Goal: Information Seeking & Learning: Check status

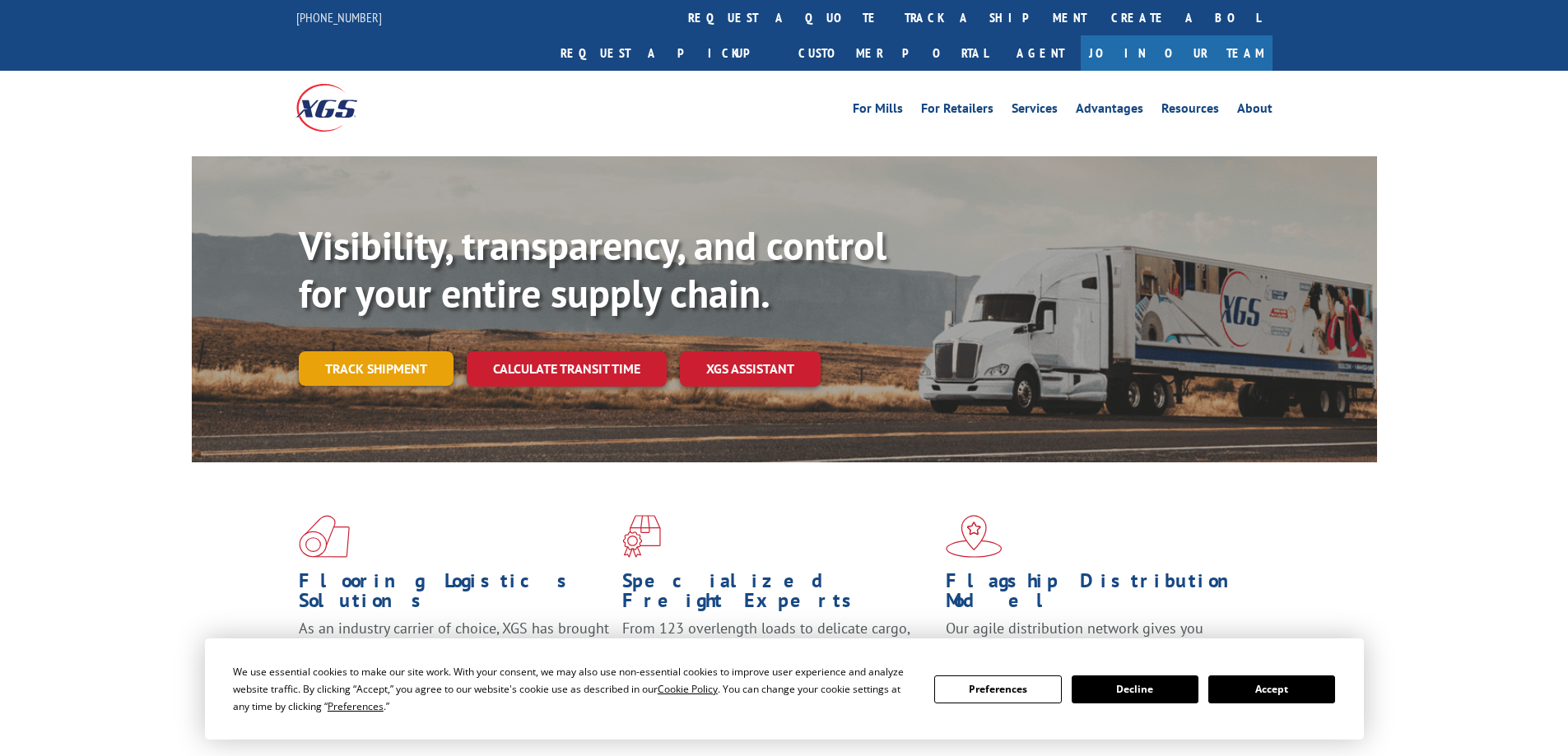
click at [395, 351] on link "Track shipment" at bounding box center [375, 369] width 154 height 34
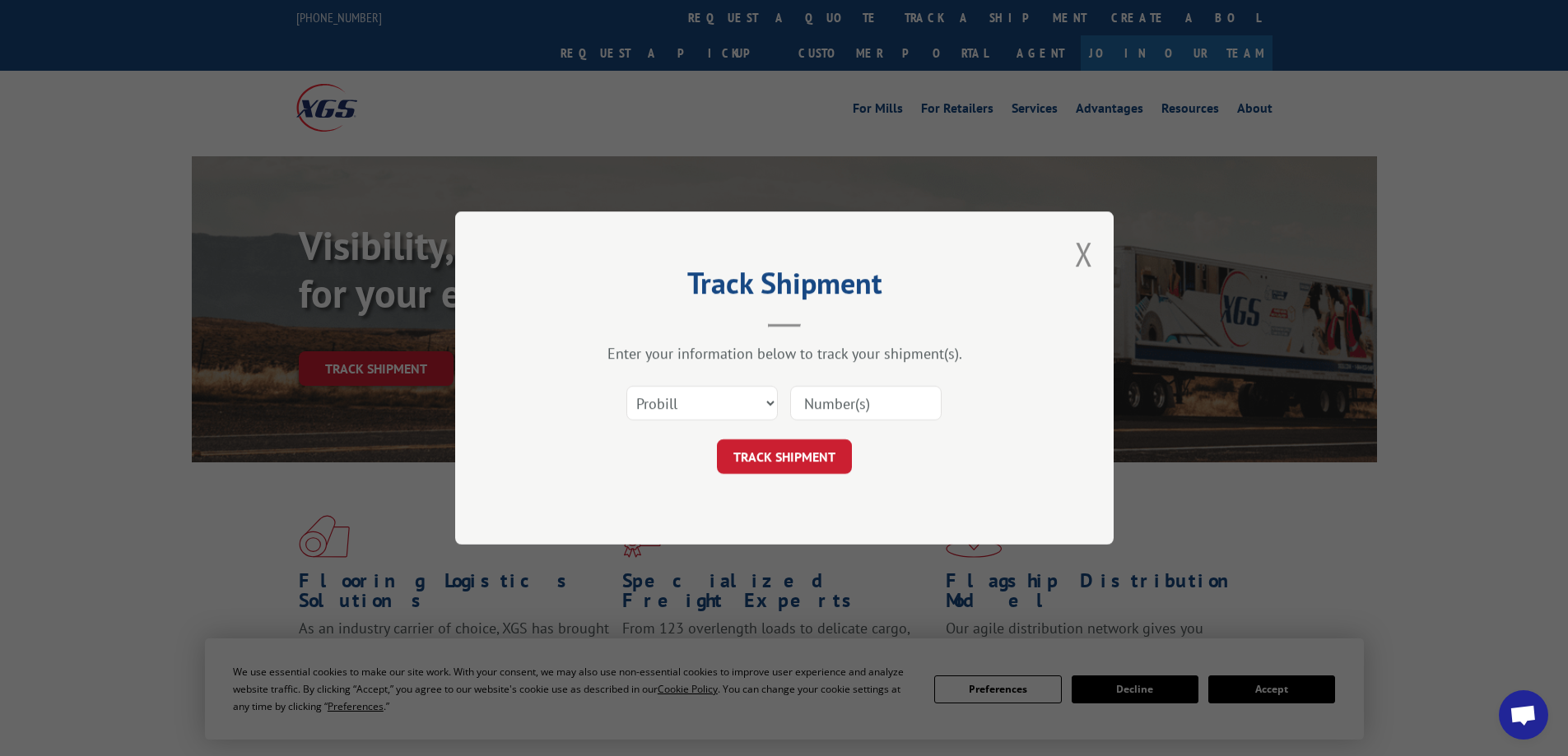
click at [835, 394] on input at bounding box center [866, 403] width 152 height 34
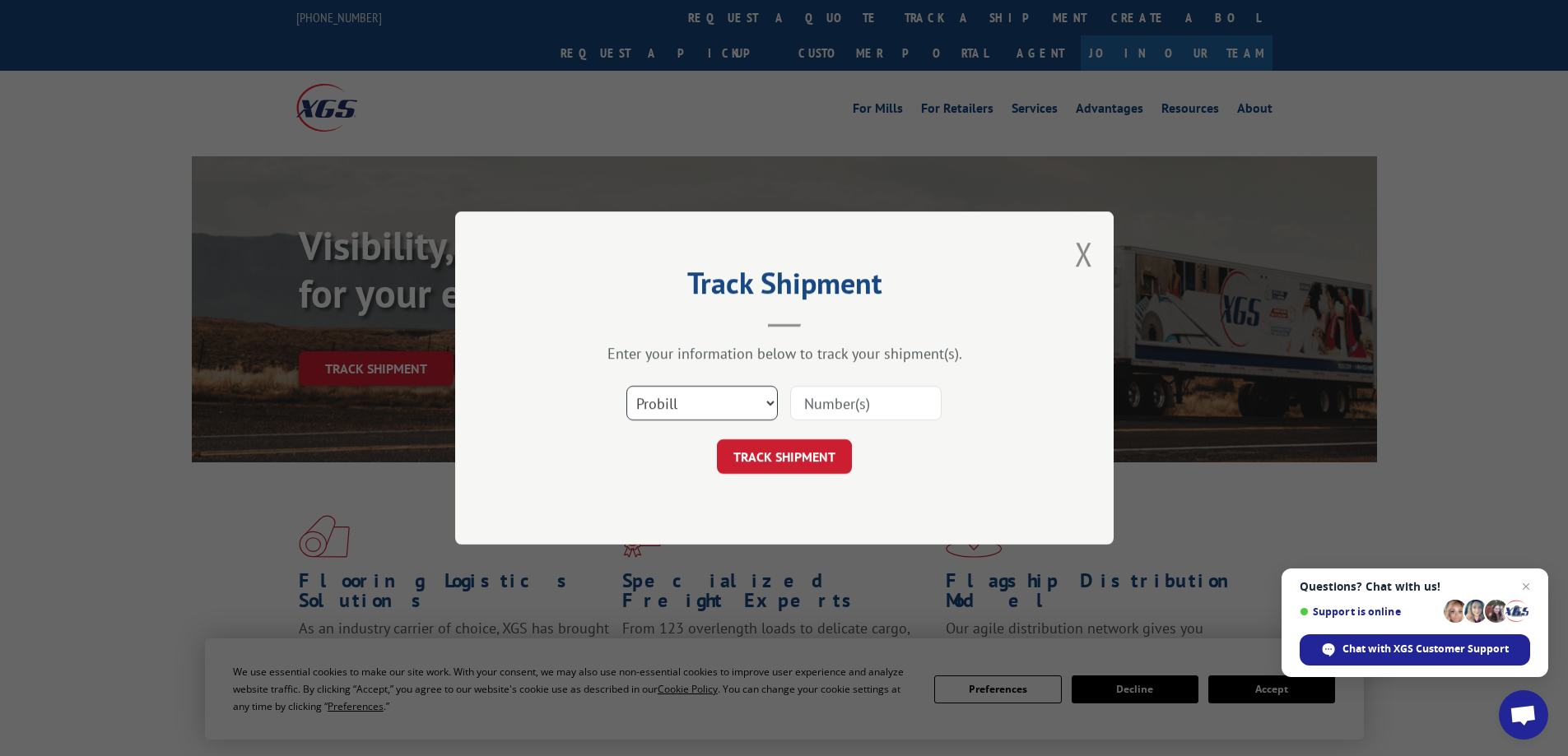
click at [772, 411] on select "Select category... Probill BOL PO" at bounding box center [702, 403] width 152 height 34
click at [846, 403] on input at bounding box center [866, 403] width 152 height 34
paste input "17496308"
type input "17496308"
click button "TRACK SHIPMENT" at bounding box center [784, 457] width 135 height 34
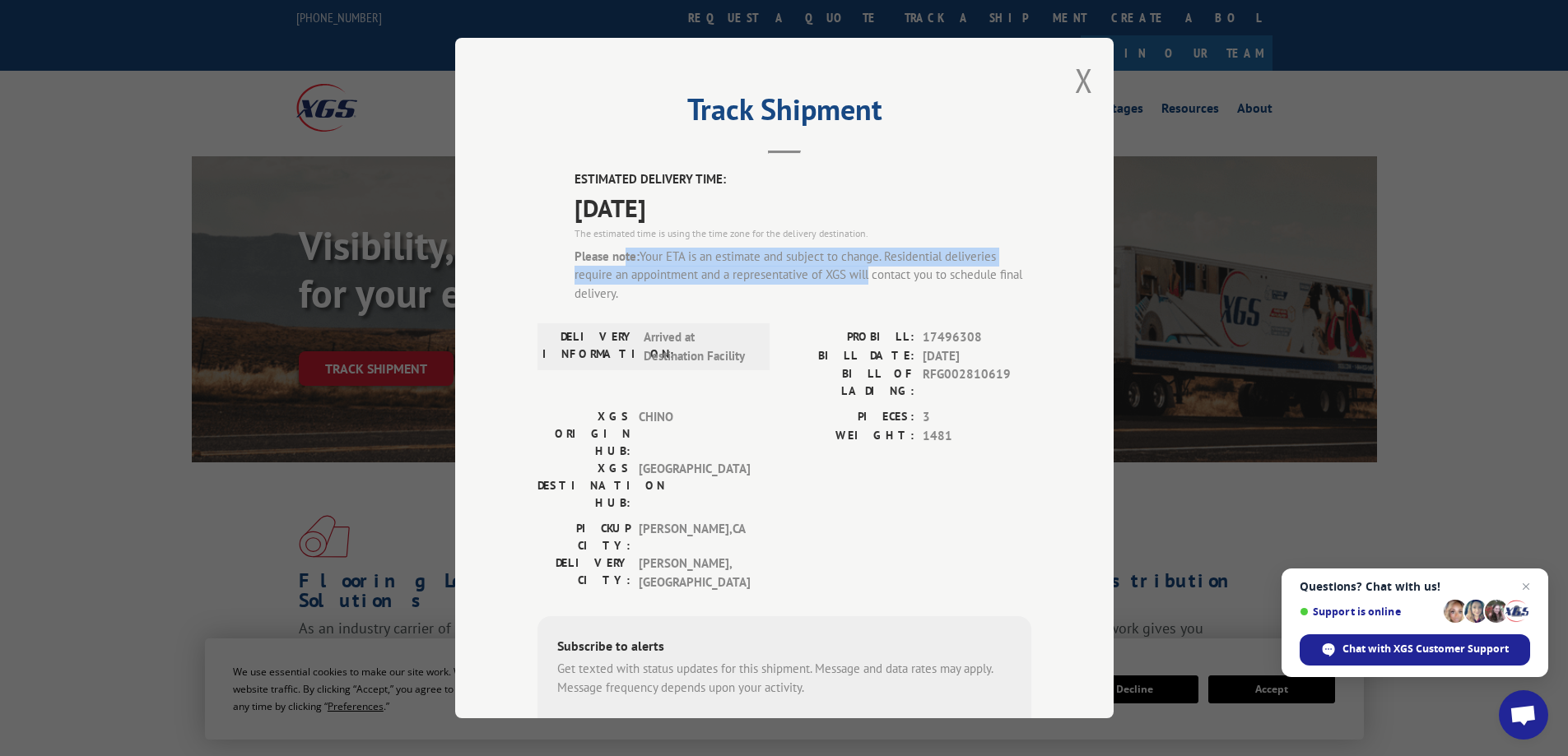
drag, startPoint x: 649, startPoint y: 255, endPoint x: 859, endPoint y: 271, distance: 210.6
click at [859, 271] on div "Please note: Your ETA is an estimate and subject to change. Residential deliver…" at bounding box center [802, 275] width 457 height 56
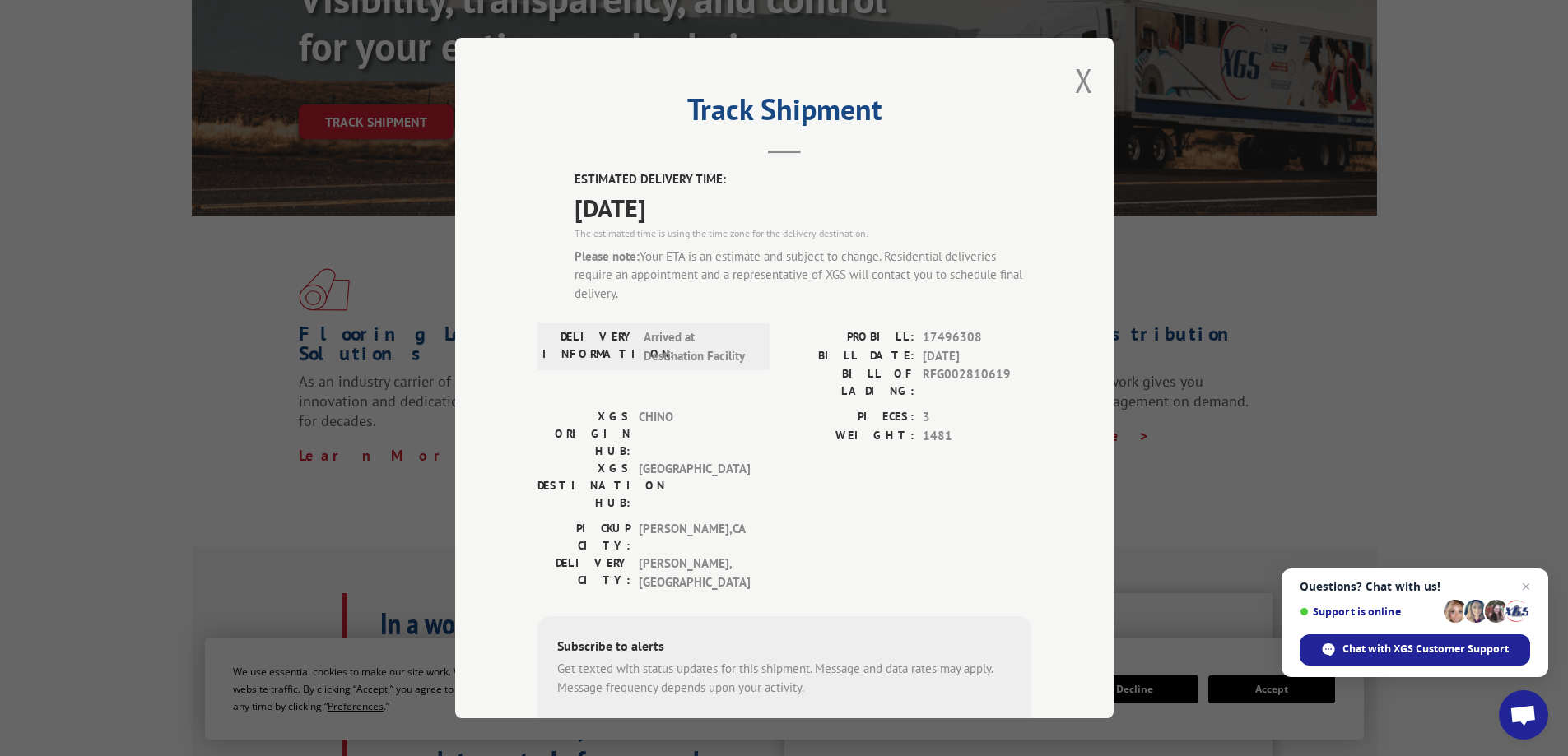
click at [886, 174] on label "ESTIMATED DELIVERY TIME:" at bounding box center [802, 180] width 457 height 19
click at [1082, 71] on button "Close modal" at bounding box center [1084, 80] width 18 height 44
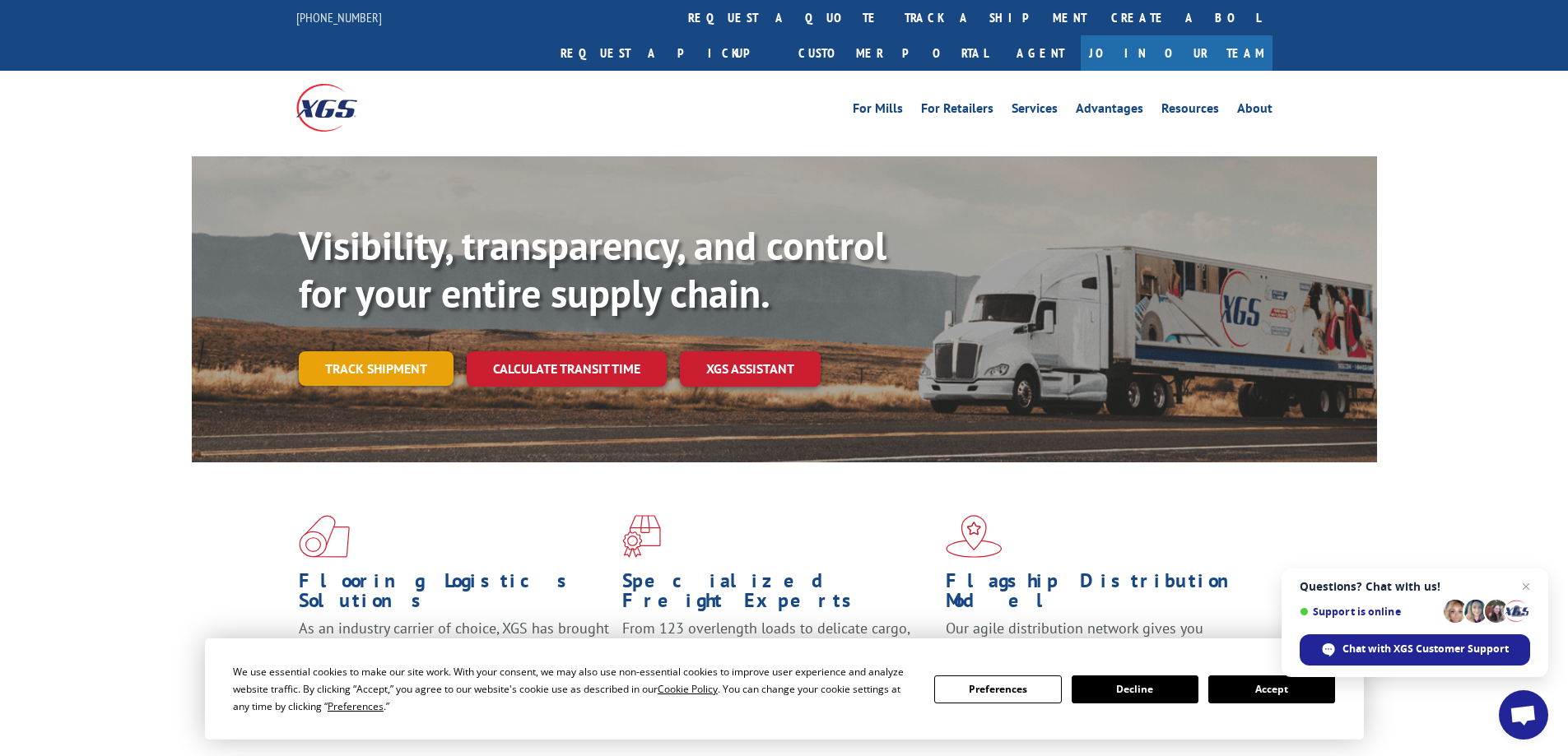
click at [428, 351] on link "Track shipment" at bounding box center [375, 369] width 154 height 34
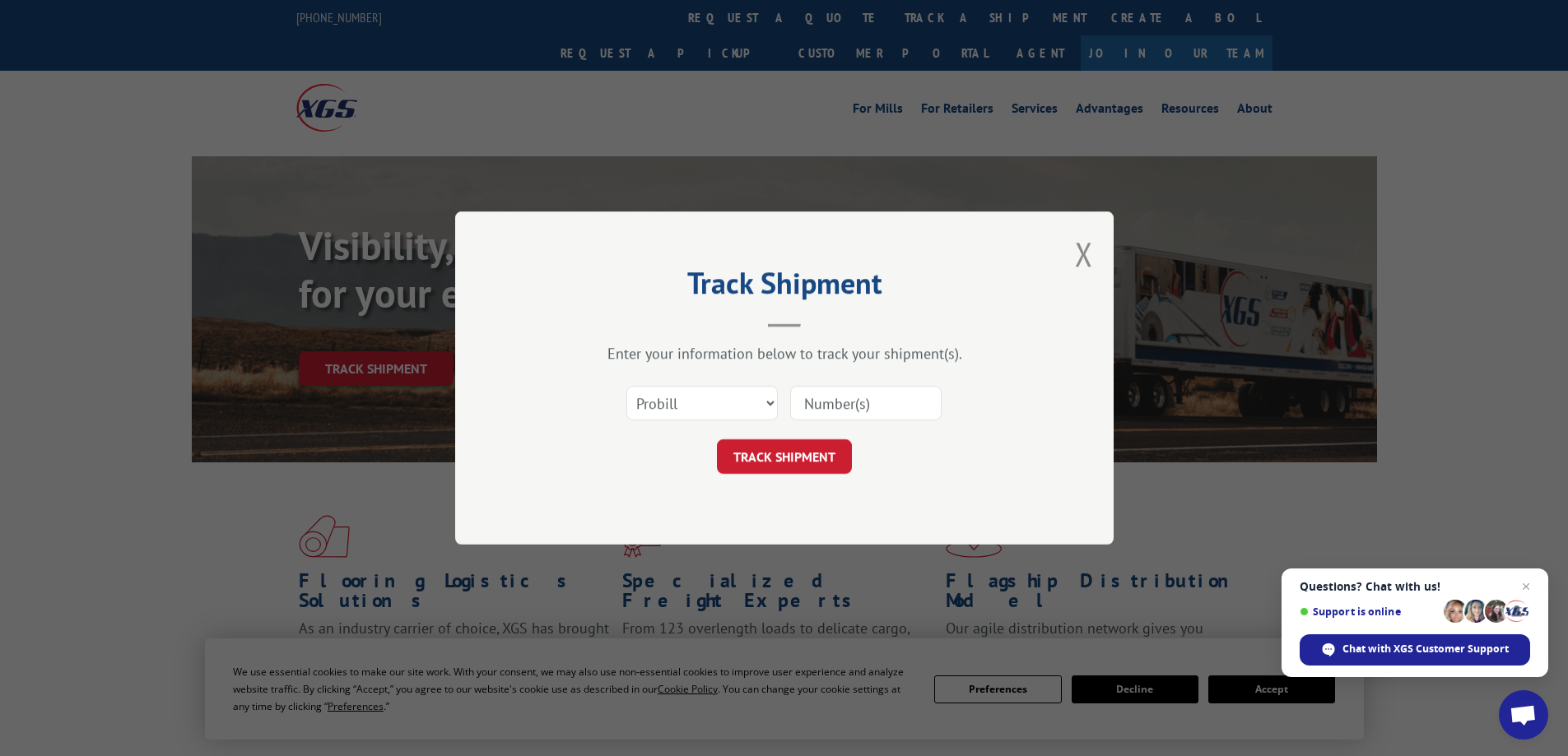
click at [918, 394] on input at bounding box center [866, 403] width 152 height 34
type input "17496308"
click at [843, 453] on button "TRACK SHIPMENT" at bounding box center [784, 457] width 135 height 34
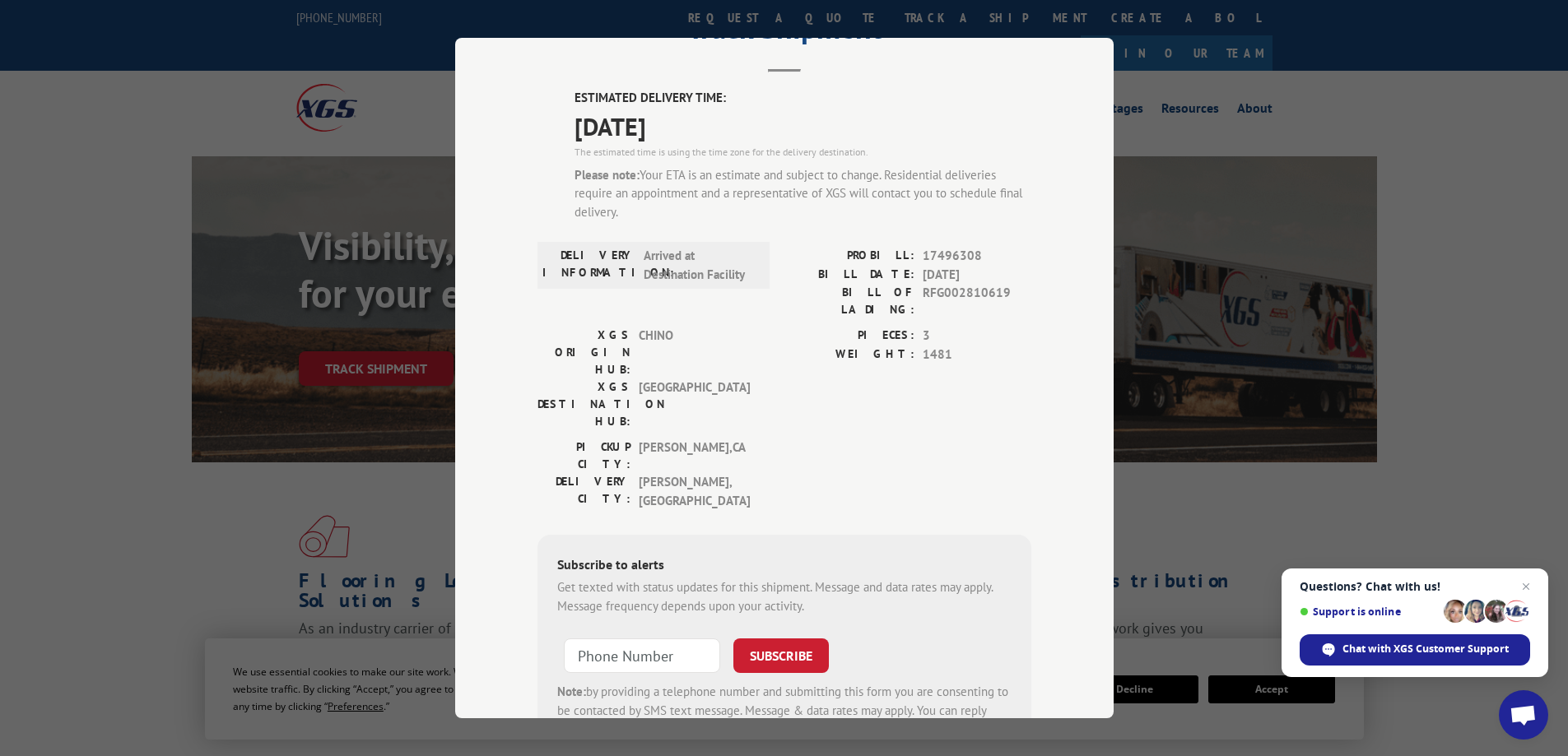
scroll to position [82, 0]
